Goal: Information Seeking & Learning: Learn about a topic

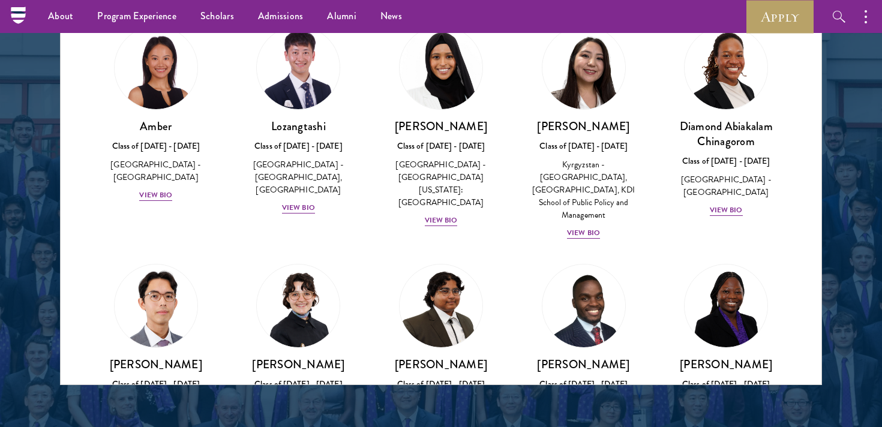
scroll to position [4381, 0]
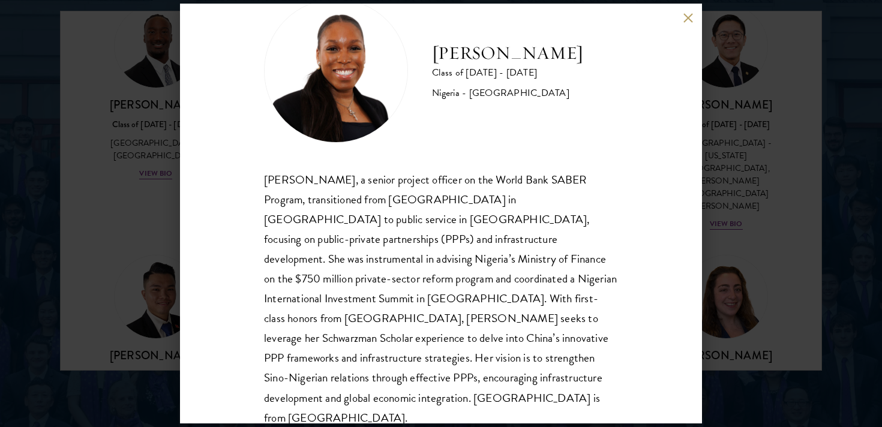
scroll to position [1585, 0]
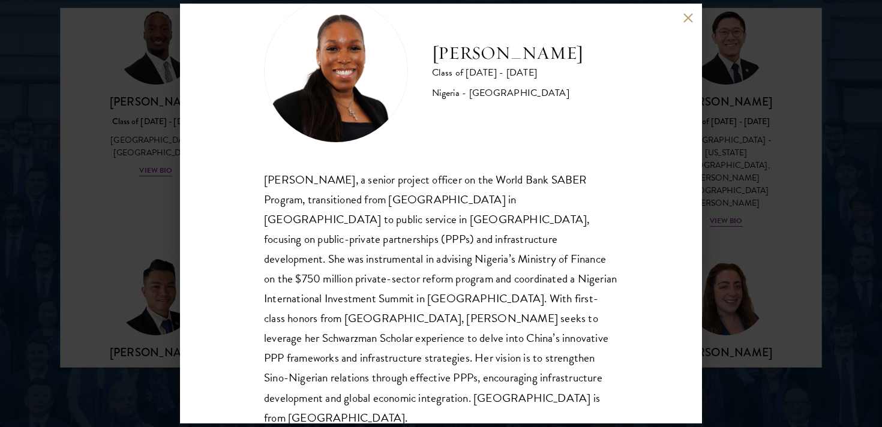
click at [67, 193] on div "[PERSON_NAME] Class of [DATE] - [DATE] [GEOGRAPHIC_DATA] - [GEOGRAPHIC_DATA][PE…" at bounding box center [441, 213] width 882 height 427
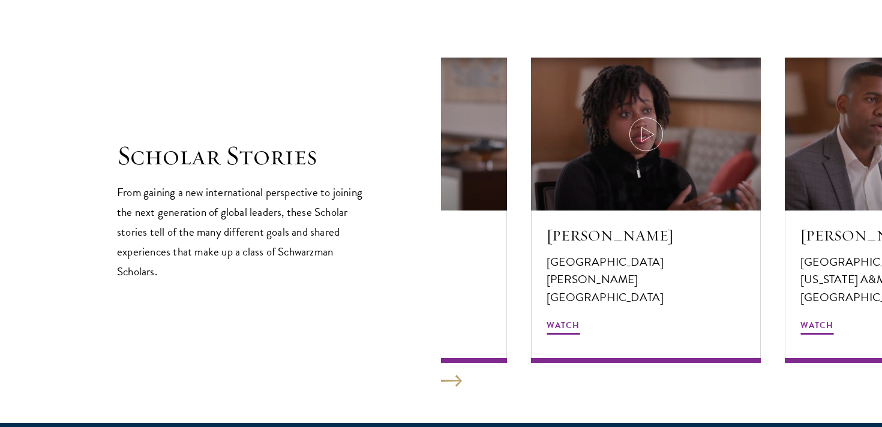
scroll to position [2034, 0]
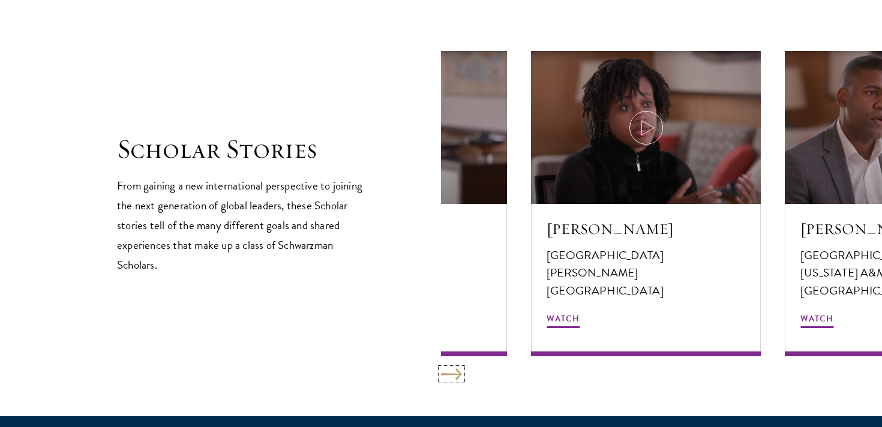
click at [446, 370] on button at bounding box center [451, 374] width 21 height 12
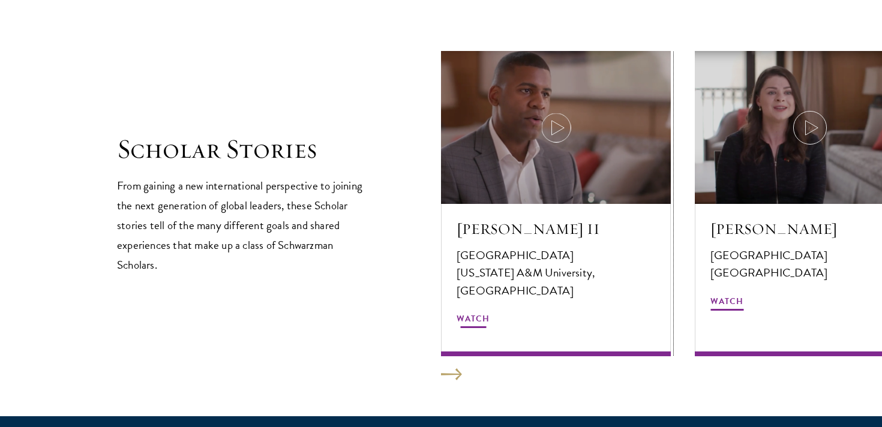
click at [563, 145] on div at bounding box center [556, 127] width 230 height 153
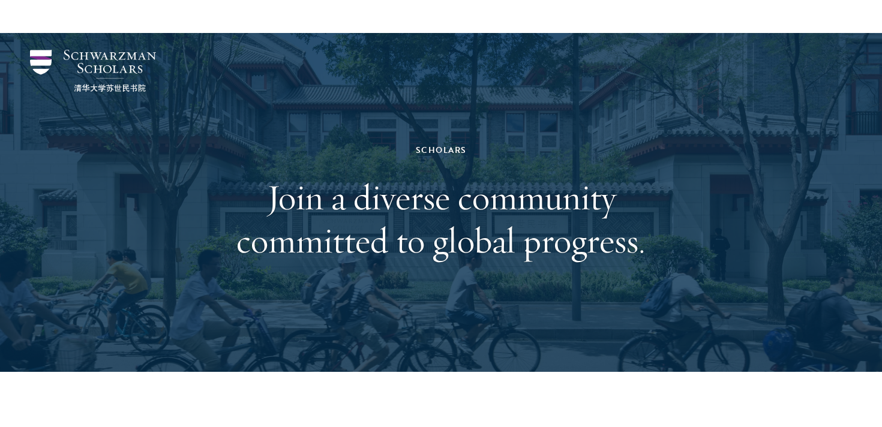
scroll to position [1488, 0]
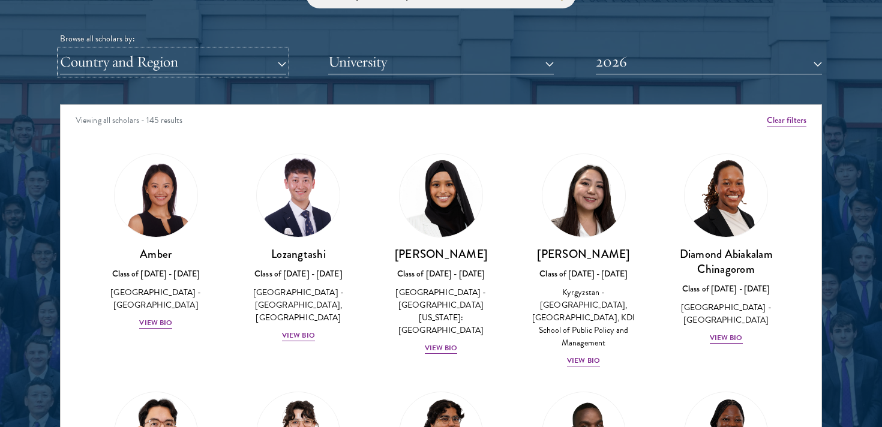
click at [265, 68] on button "Country and Region" at bounding box center [173, 62] width 226 height 25
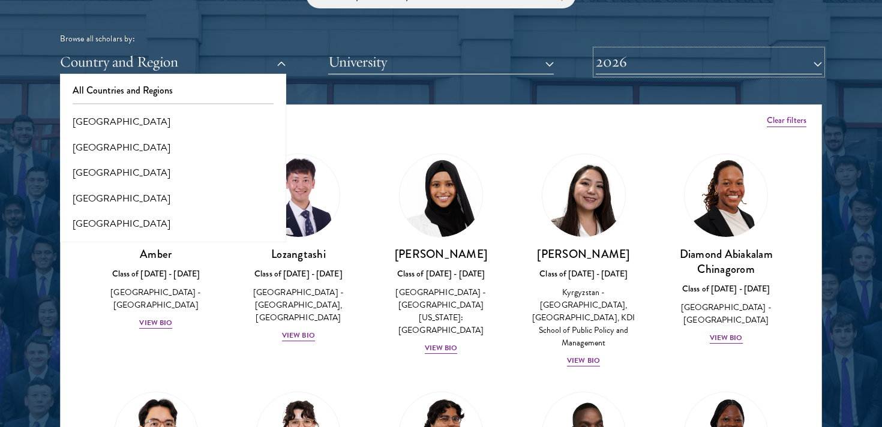
click at [635, 62] on button "2026" at bounding box center [709, 62] width 226 height 25
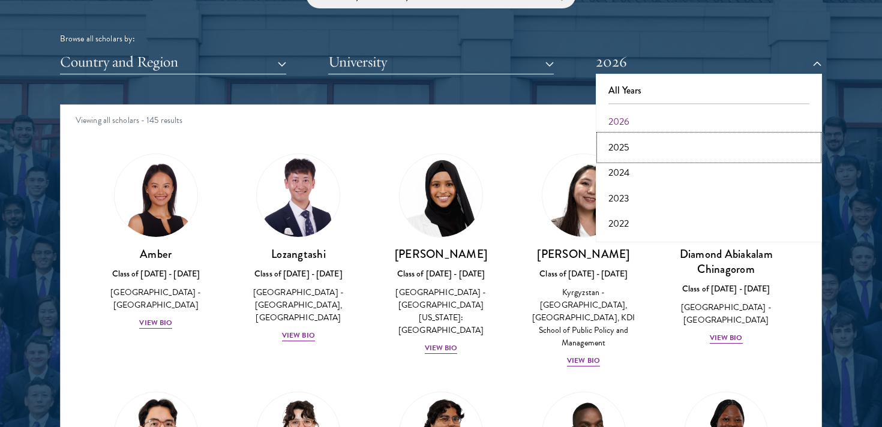
click at [628, 142] on button "2025" at bounding box center [708, 147] width 219 height 25
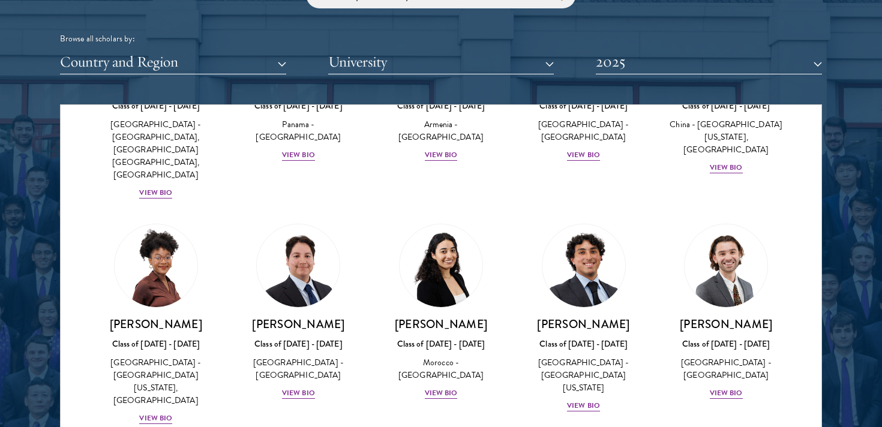
scroll to position [394, 0]
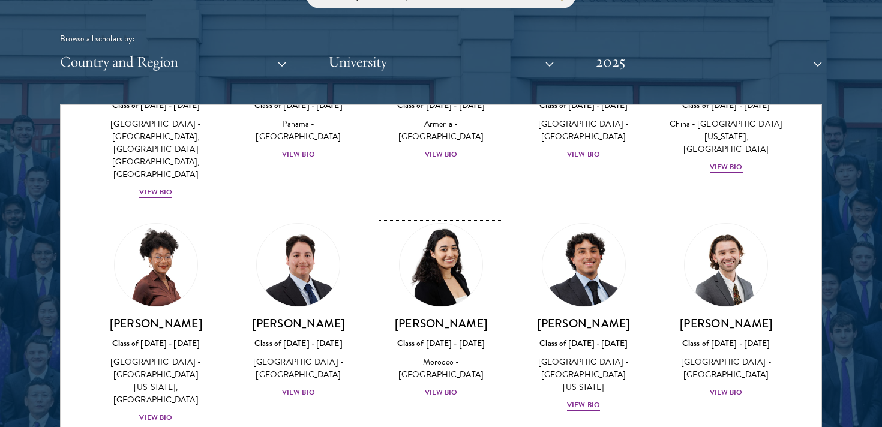
click at [452, 245] on img at bounding box center [440, 265] width 91 height 91
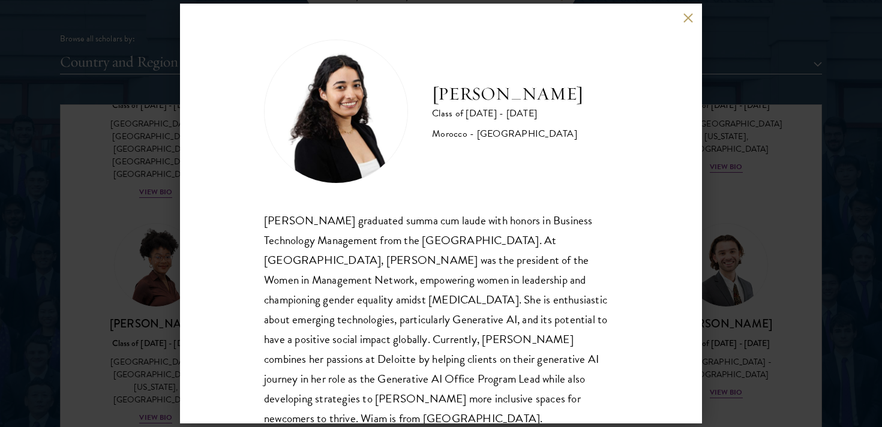
drag, startPoint x: 593, startPoint y: 97, endPoint x: 411, endPoint y: 96, distance: 182.4
click at [411, 96] on div "Wiam Ben Karroum Class of 2024 - 2025 Morocco - University of Ottawa" at bounding box center [441, 112] width 354 height 144
copy div "[PERSON_NAME]"
click at [794, 210] on div "Wiam Ben Karroum Class of 2024 - 2025 Morocco - University of Ottawa Wiam Ben K…" at bounding box center [441, 213] width 882 height 427
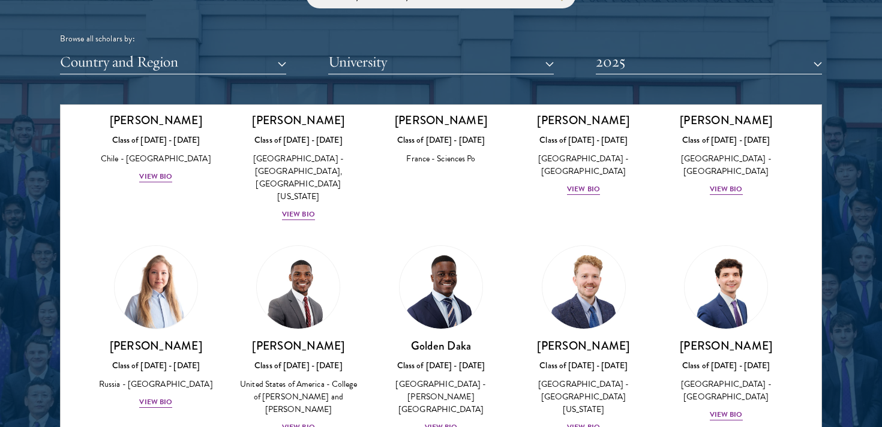
scroll to position [982, 0]
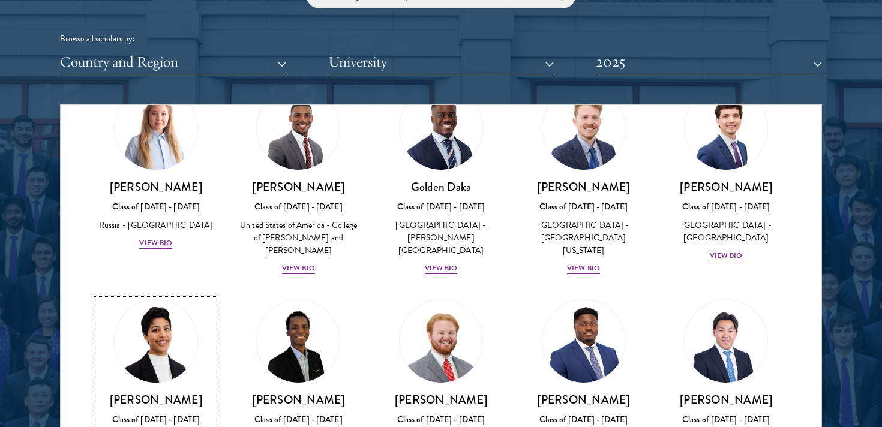
click at [166, 296] on img at bounding box center [155, 341] width 91 height 91
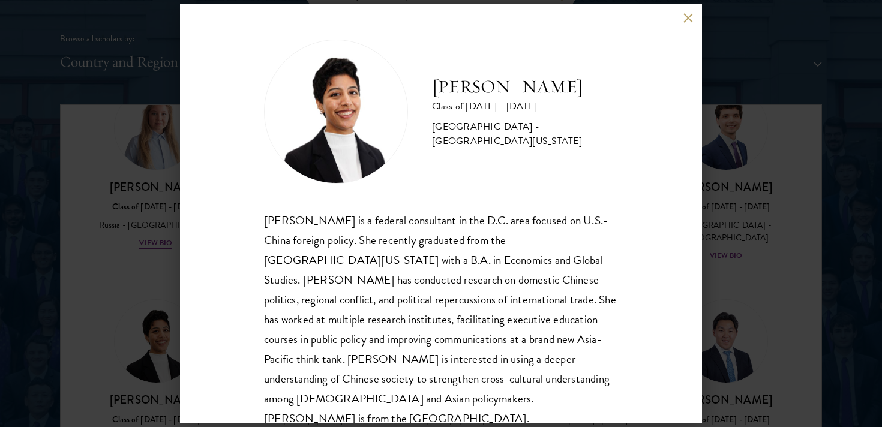
drag, startPoint x: 608, startPoint y: 86, endPoint x: 430, endPoint y: 79, distance: 178.3
click at [430, 79] on div "Mithra Dhinakaran Class of 2024 - 2025 United States of America - University of…" at bounding box center [441, 112] width 354 height 144
click div "Mithra Dhinakaran Class of 2024 - 2025 United States of America - University of…" at bounding box center [441, 213] width 882 height 427
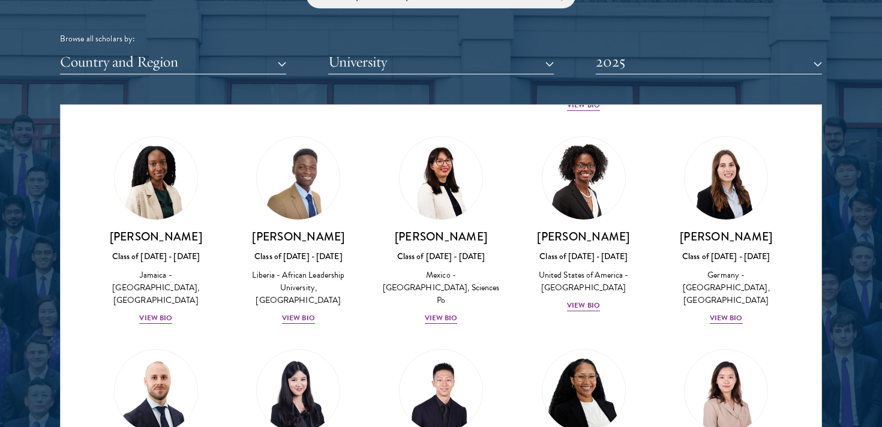
scroll to position [1574, 0]
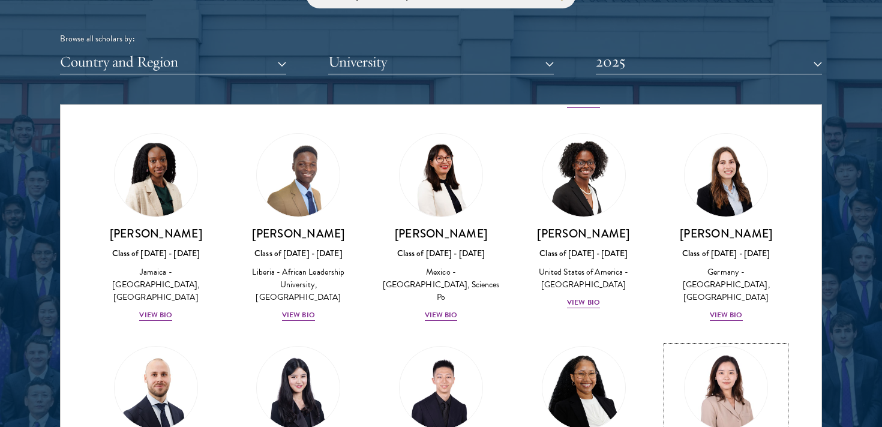
click at [746, 343] on img at bounding box center [725, 388] width 91 height 91
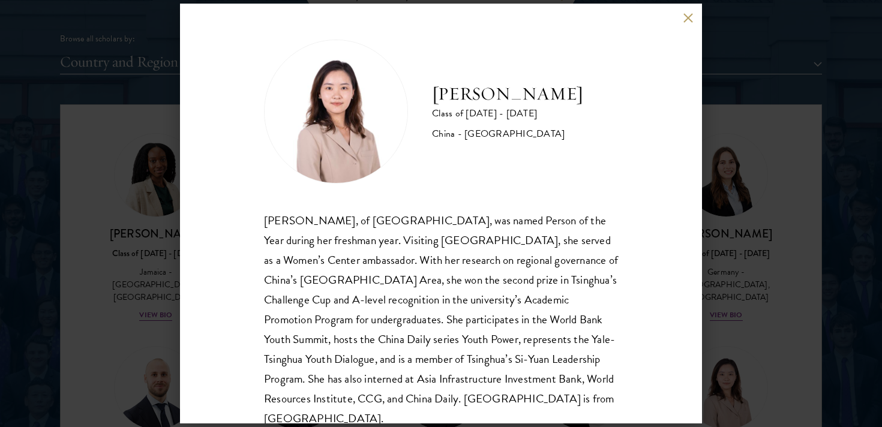
click at [746, 260] on div "Shuyuan Han Class of 2024 - 2025 China - Tsinghua University Han Shuyuan, of Ts…" at bounding box center [441, 213] width 882 height 427
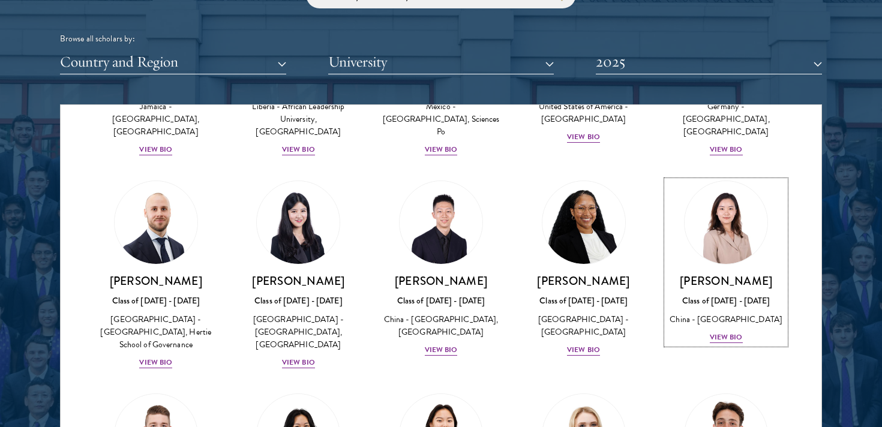
scroll to position [1842, 0]
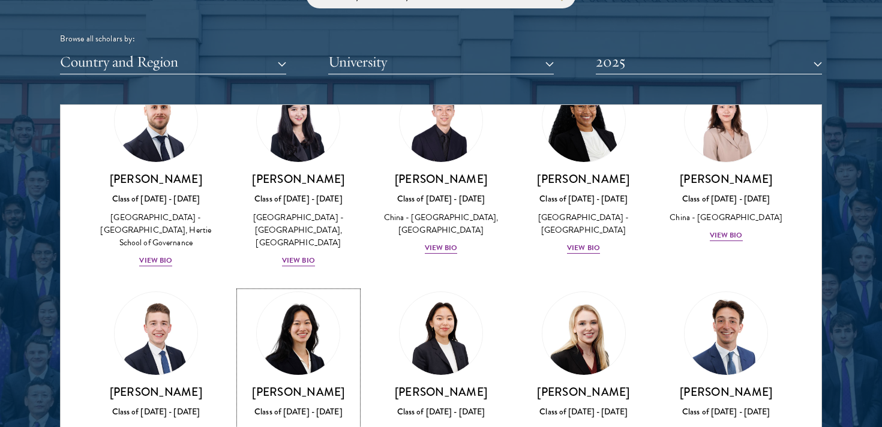
click at [262, 292] on link "Jessica Hong Class of 2024 - 2025 United States of America - Cornell University…" at bounding box center [298, 380] width 119 height 176
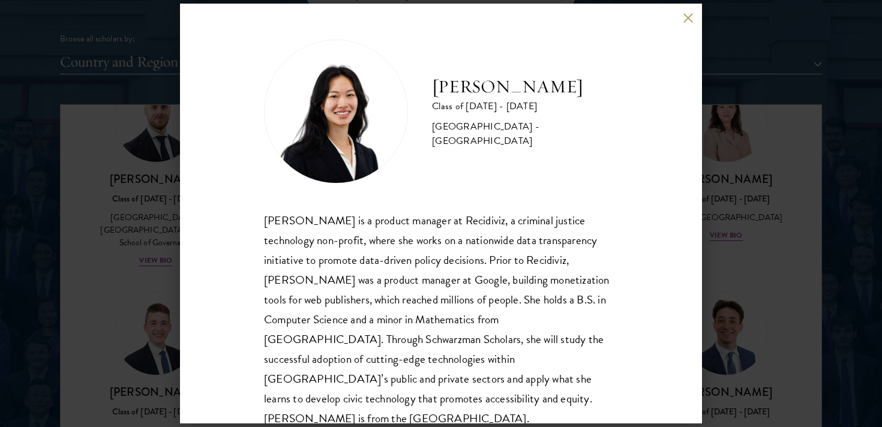
click at [720, 229] on div "Jessica Hong Class of 2024 - 2025 United States of America - Cornell University…" at bounding box center [441, 213] width 882 height 427
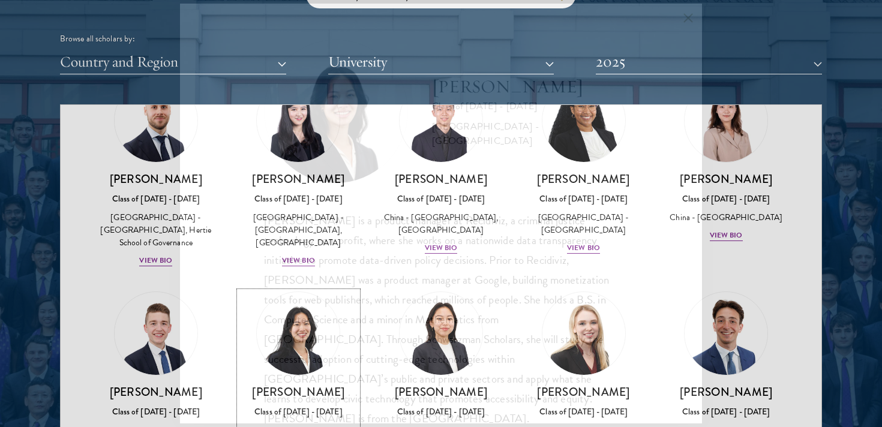
scroll to position [1525, 0]
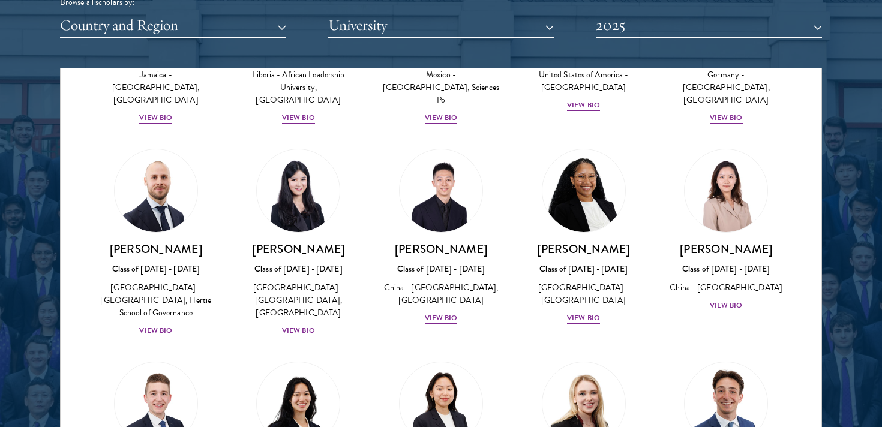
click at [472, 236] on div "Xinghao Guo Class of 2024 - 2025 China - Beijing Institute of Technology, Nanya…" at bounding box center [441, 237] width 143 height 200
click at [464, 358] on img at bounding box center [440, 403] width 91 height 91
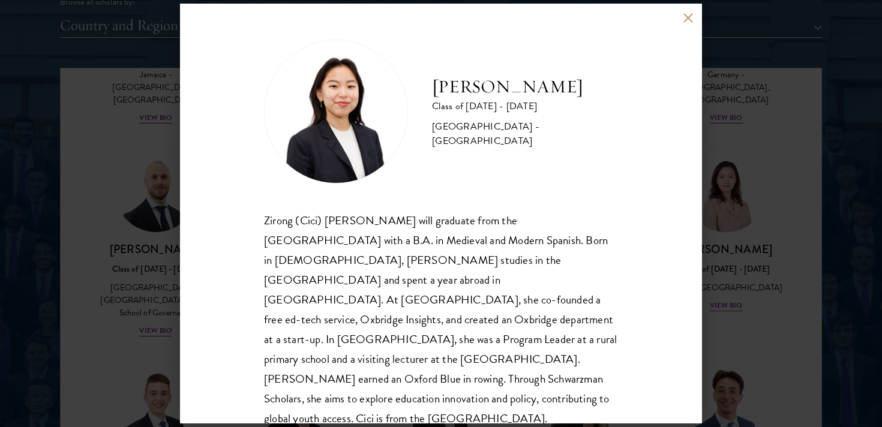
click at [774, 193] on div "Zirong Hong Class of 2024 - 2025 United Kingdom - University of Oxford Zirong (…" at bounding box center [441, 213] width 882 height 427
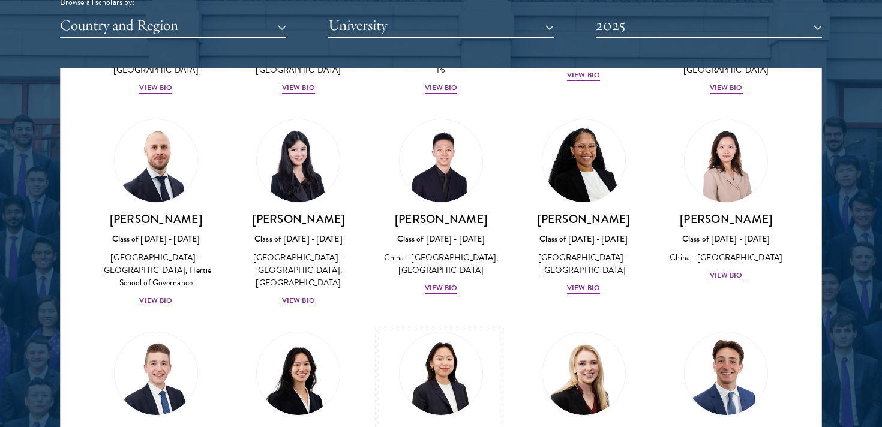
scroll to position [1769, 0]
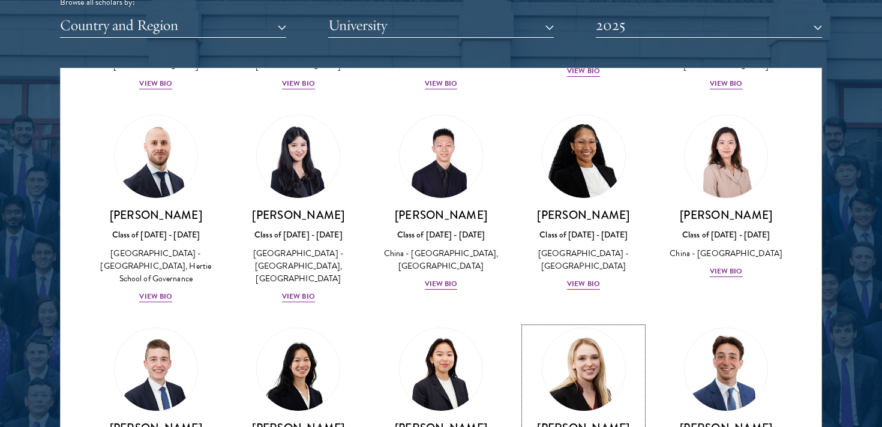
click at [581, 421] on h3 "[PERSON_NAME]" at bounding box center [583, 428] width 119 height 15
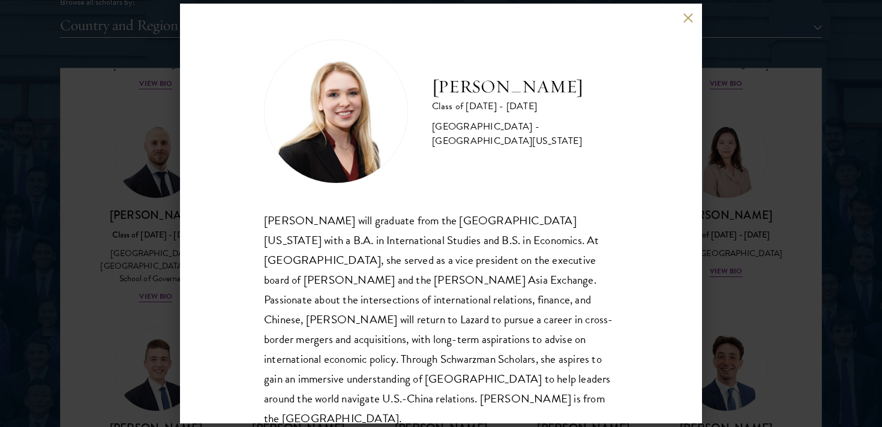
click at [789, 223] on div "Amanda Howard Class of 2024 - 2025 United States of America - University of Pen…" at bounding box center [441, 213] width 882 height 427
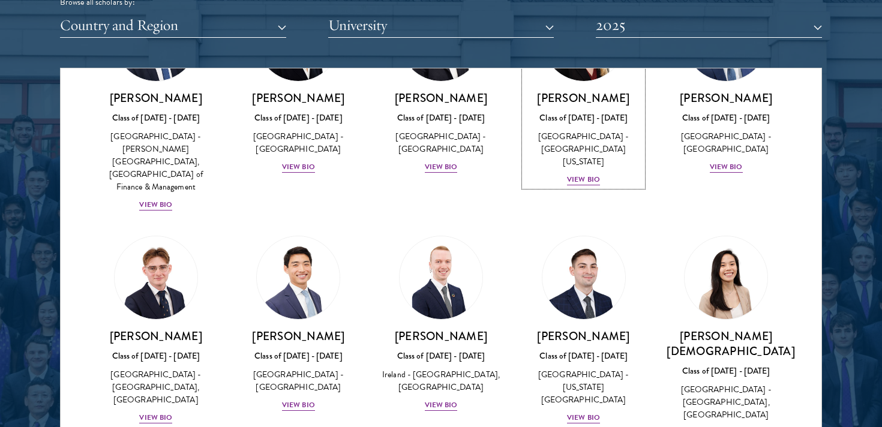
scroll to position [2187, 0]
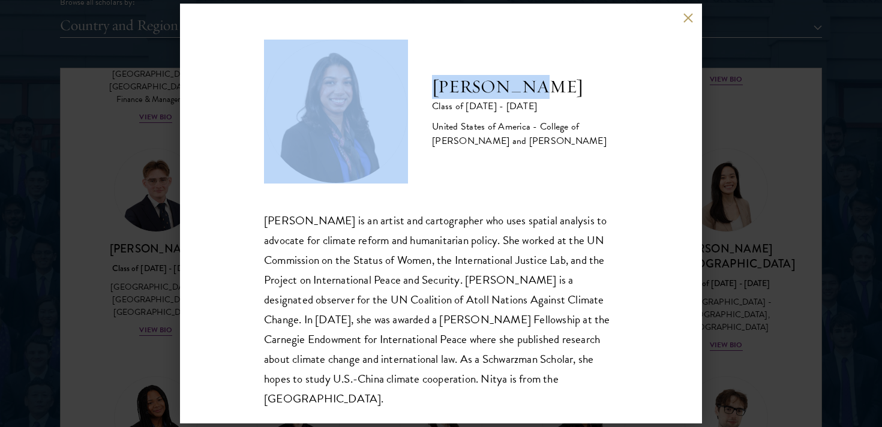
drag, startPoint x: 521, startPoint y: 84, endPoint x: 388, endPoint y: 84, distance: 132.6
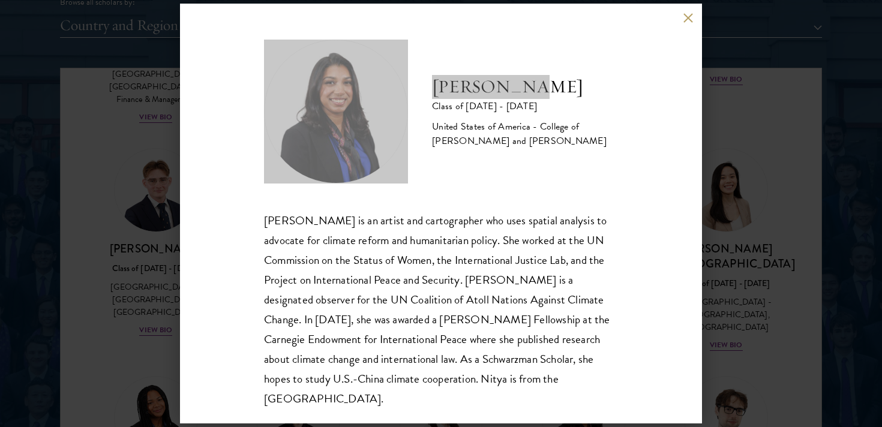
click div "Nitya Labh Class of 2024 - 2025 United States of America - College of William a…" at bounding box center [441, 213] width 882 height 427
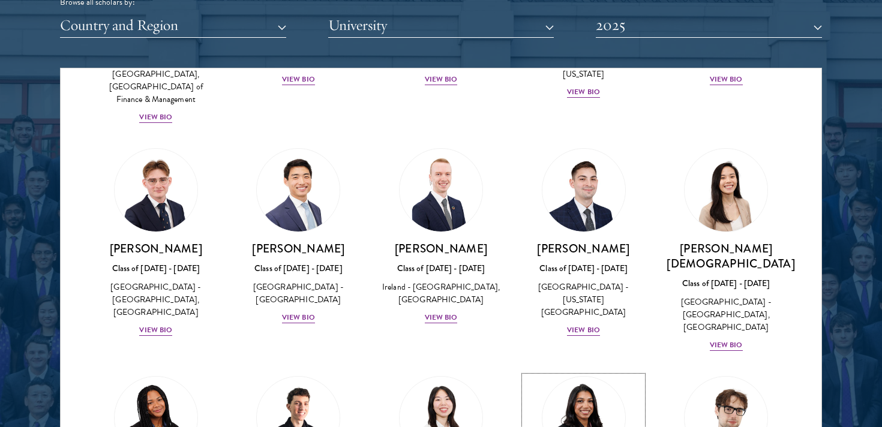
scroll to position [2239, 0]
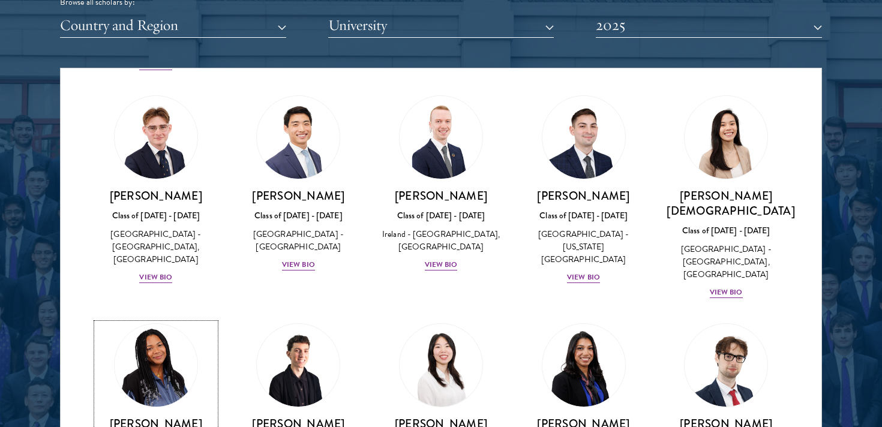
click at [176, 320] on img at bounding box center [155, 365] width 91 height 91
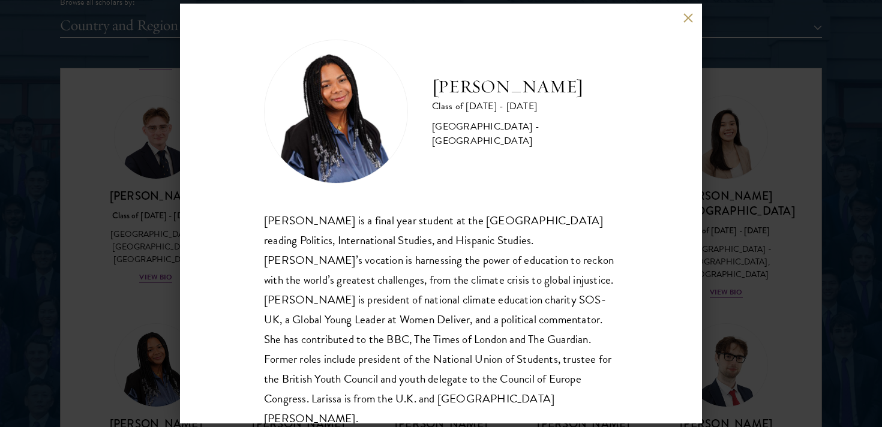
click at [735, 146] on div "Larissa Kennedy Class of 2024 - 2025 United Kingdom - University of Warwick Lar…" at bounding box center [441, 213] width 882 height 427
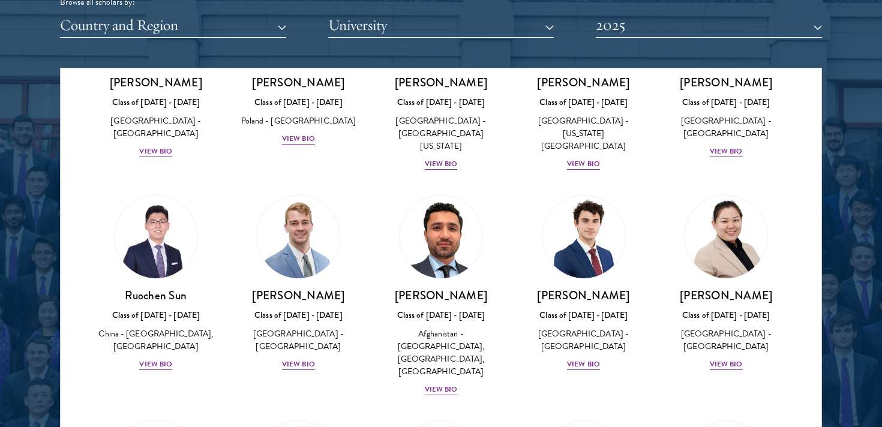
scroll to position [4911, 0]
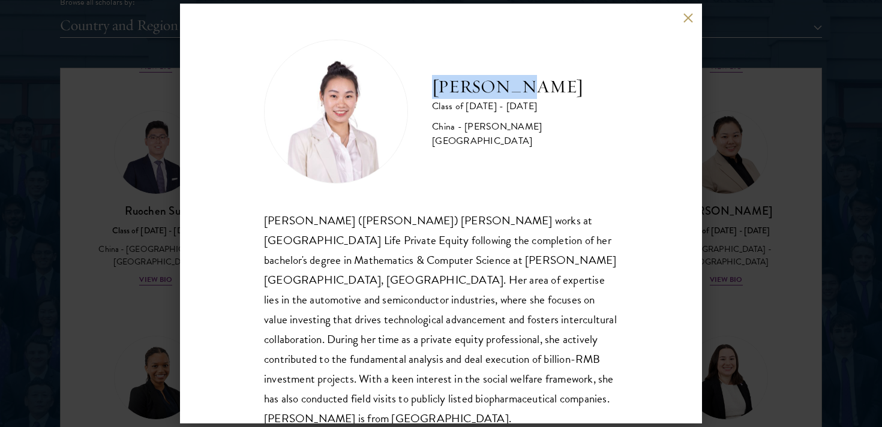
drag, startPoint x: 529, startPoint y: 102, endPoint x: 424, endPoint y: 92, distance: 105.4
click at [424, 92] on div "Ziqi Wang Class of 2024 - 2025 China - Barnard College" at bounding box center [441, 112] width 354 height 144
click div "Ziqi Wang Class of 2024 - 2025 China - Barnard College Ziqi (Jacqueline) Wang w…" at bounding box center [441, 213] width 882 height 427
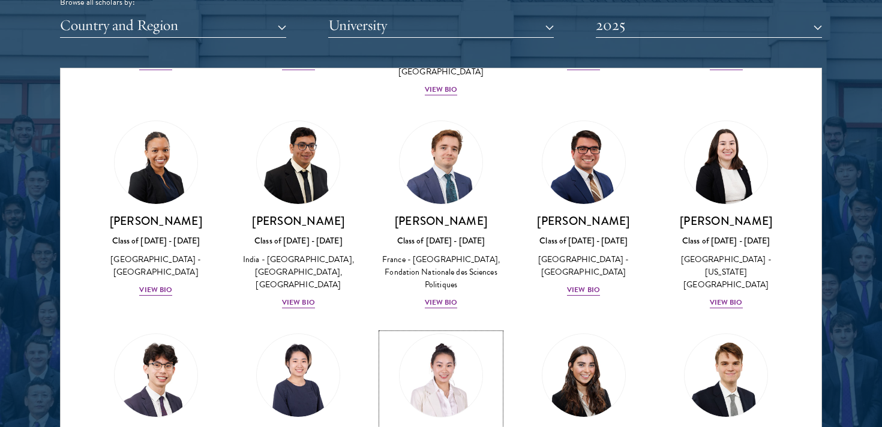
scroll to position [5114, 0]
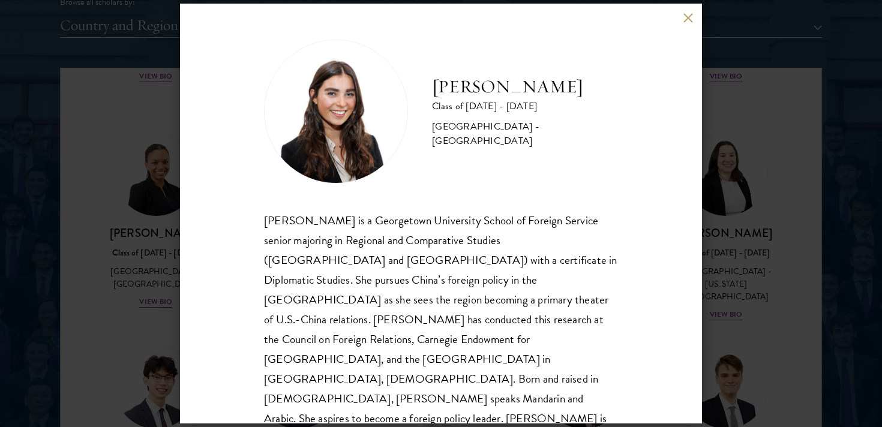
click at [744, 177] on div "Nicole Weinrauch Class of 2024 - 2025 United States of America - Georgetown Uni…" at bounding box center [441, 213] width 882 height 427
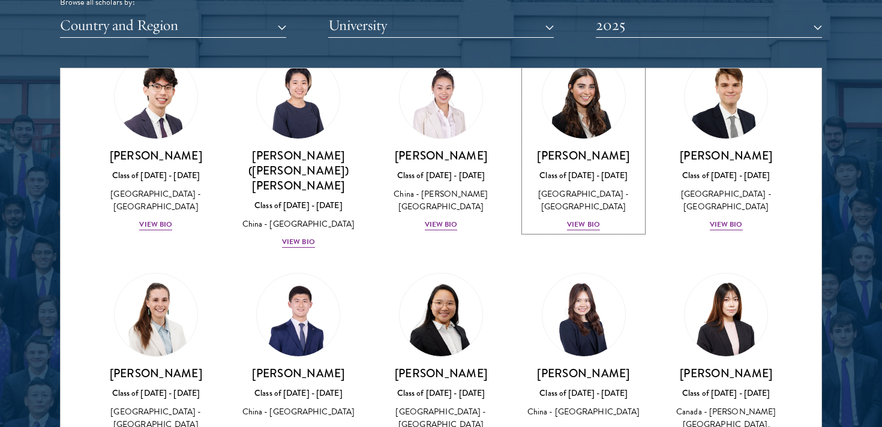
scroll to position [5721, 0]
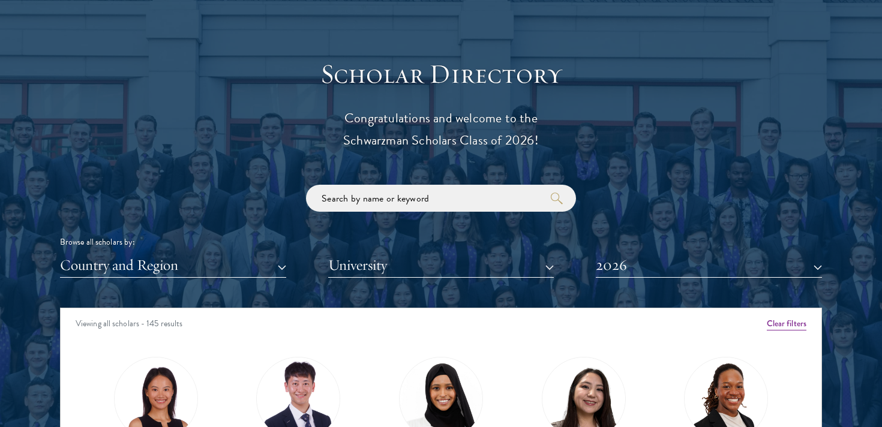
scroll to position [1287, 0]
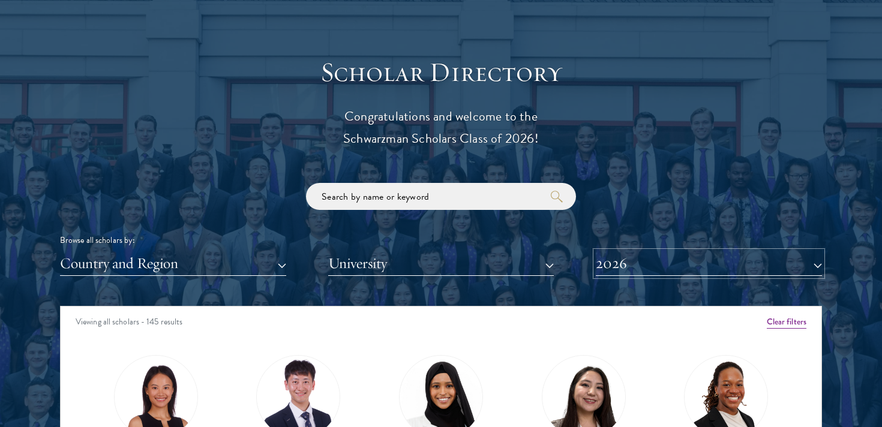
click at [625, 261] on button "2026" at bounding box center [709, 263] width 226 height 25
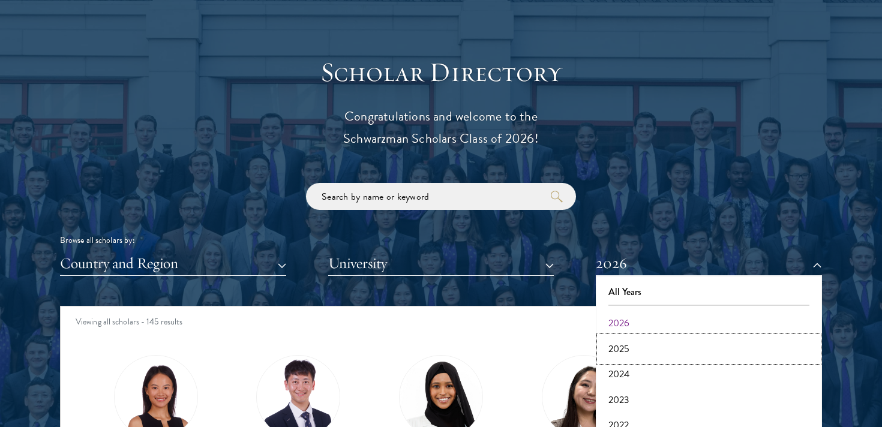
click at [614, 341] on button "2025" at bounding box center [708, 349] width 219 height 25
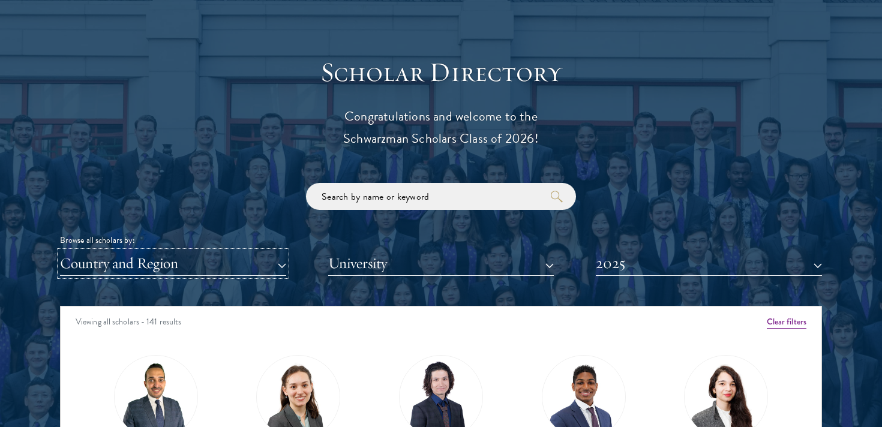
click at [207, 257] on button "Country and Region" at bounding box center [173, 263] width 226 height 25
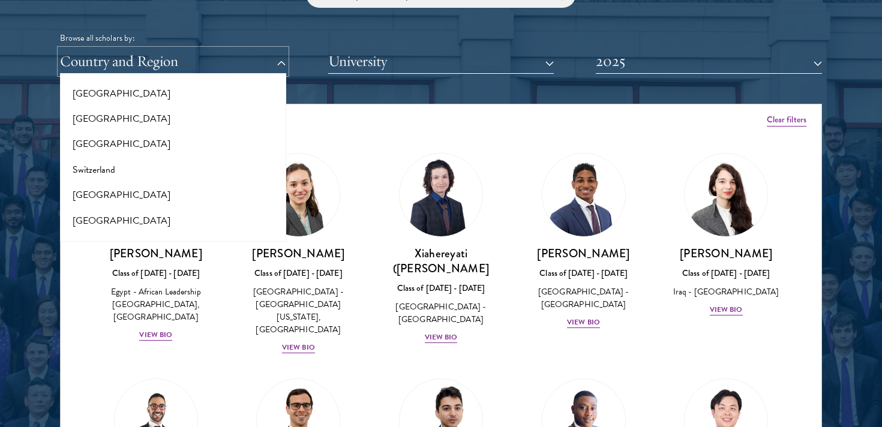
scroll to position [2100, 0]
click at [158, 106] on button "[GEOGRAPHIC_DATA]" at bounding box center [173, 118] width 219 height 25
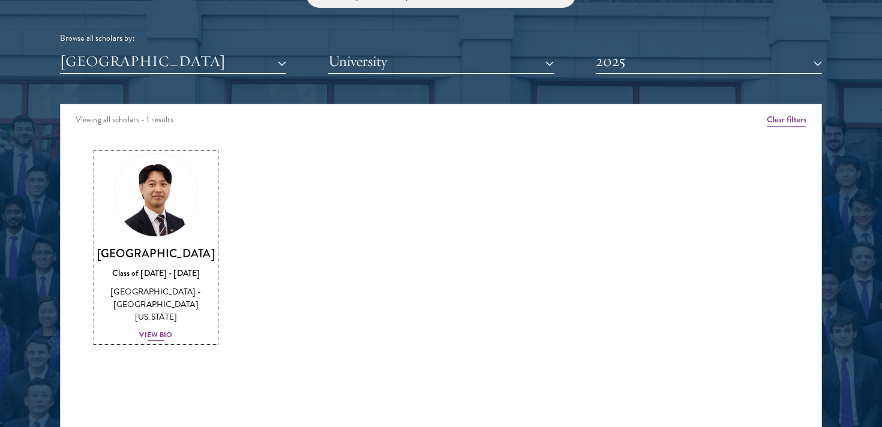
click at [165, 206] on img at bounding box center [155, 194] width 91 height 91
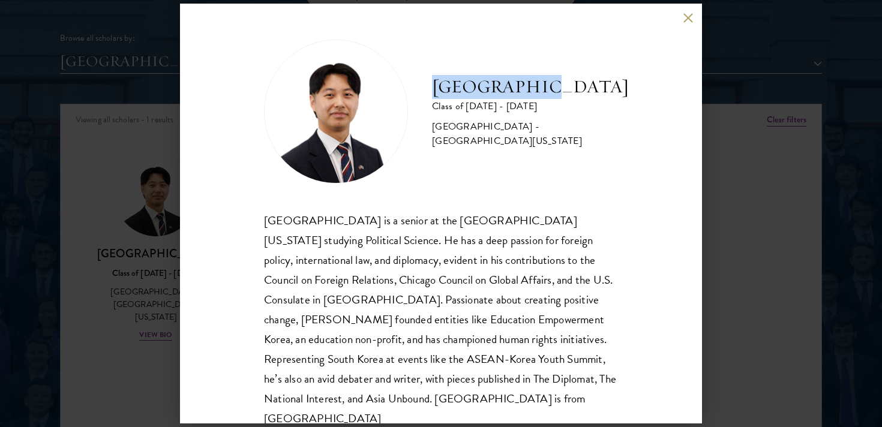
drag, startPoint x: 560, startPoint y: 94, endPoint x: 432, endPoint y: 85, distance: 128.1
click at [432, 85] on h2 "[GEOGRAPHIC_DATA]" at bounding box center [530, 87] width 197 height 24
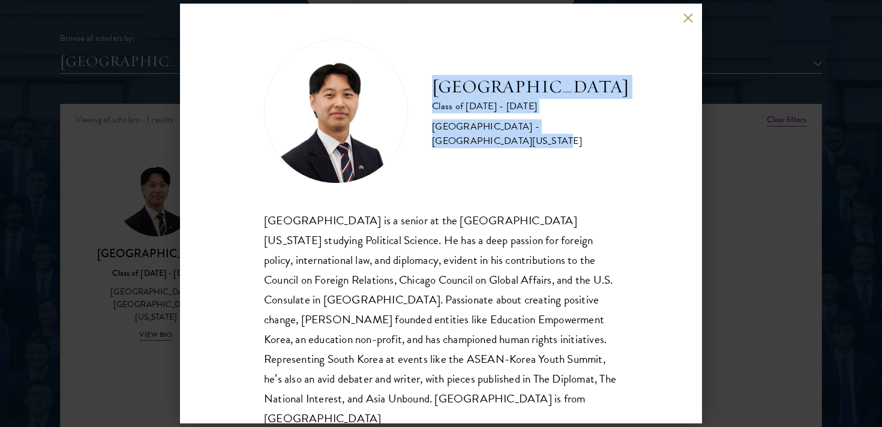
drag, startPoint x: 641, startPoint y: 135, endPoint x: 425, endPoint y: 89, distance: 221.3
click at [425, 89] on div "Jinwan Park Class of 2024 - 2025 South Korea - University of Wisconsin-Madison …" at bounding box center [441, 214] width 522 height 420
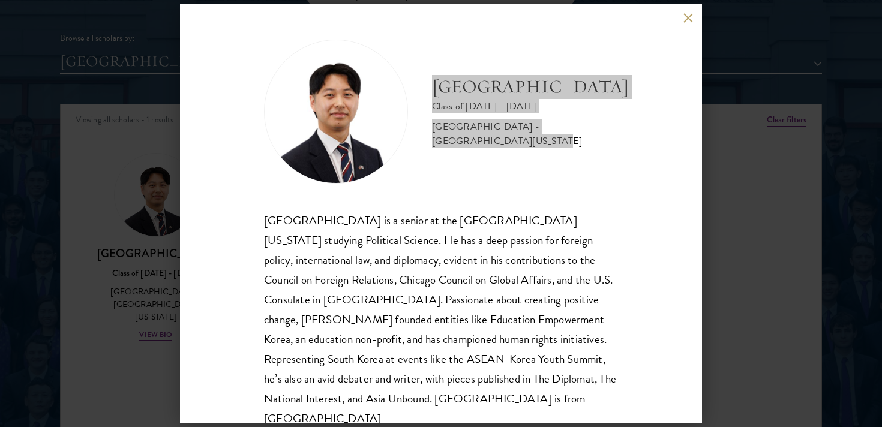
click at [0, 0] on div "Jinwan Park Class of 2024 - 2025 South Korea - University of Wisconsin-Madison …" at bounding box center [441, 213] width 882 height 427
